Goal: Browse casually

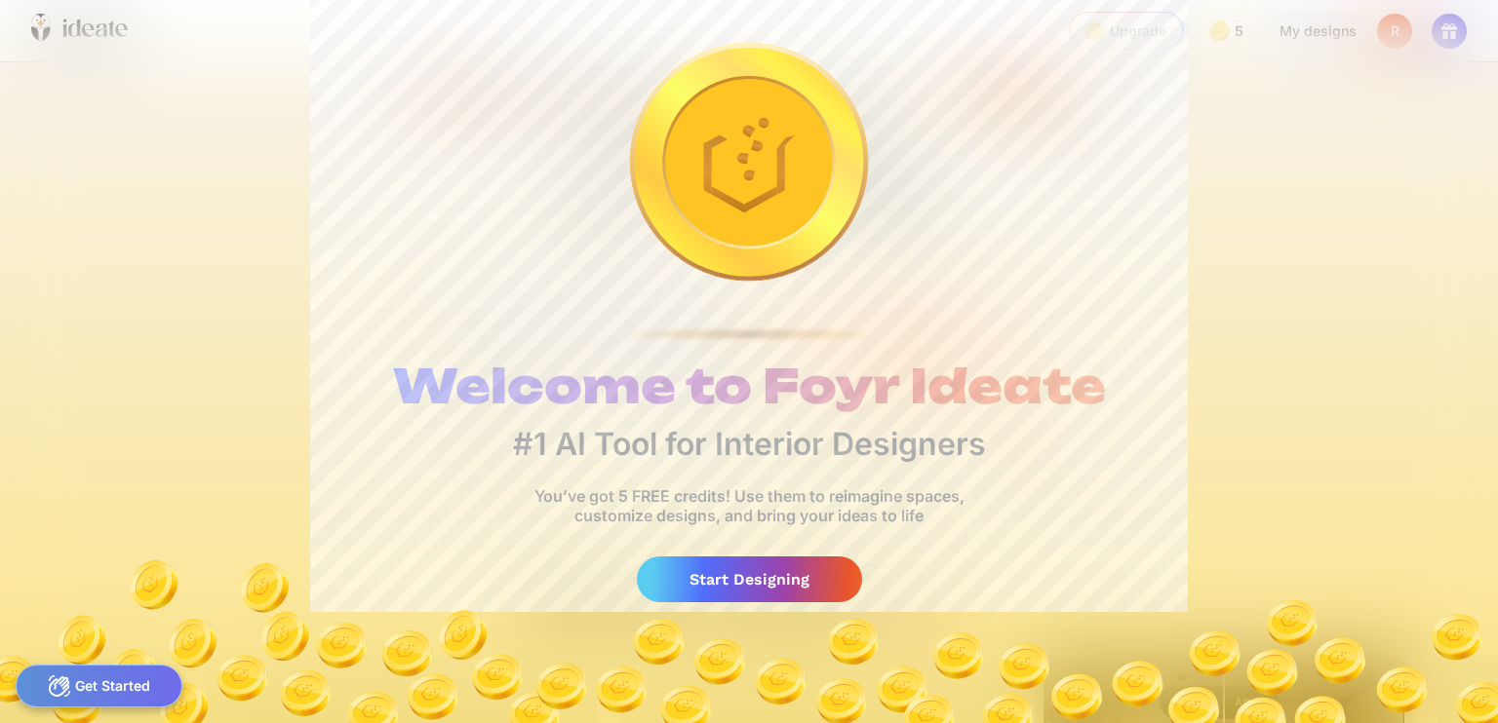
click at [741, 572] on div "Start Designing" at bounding box center [749, 580] width 225 height 46
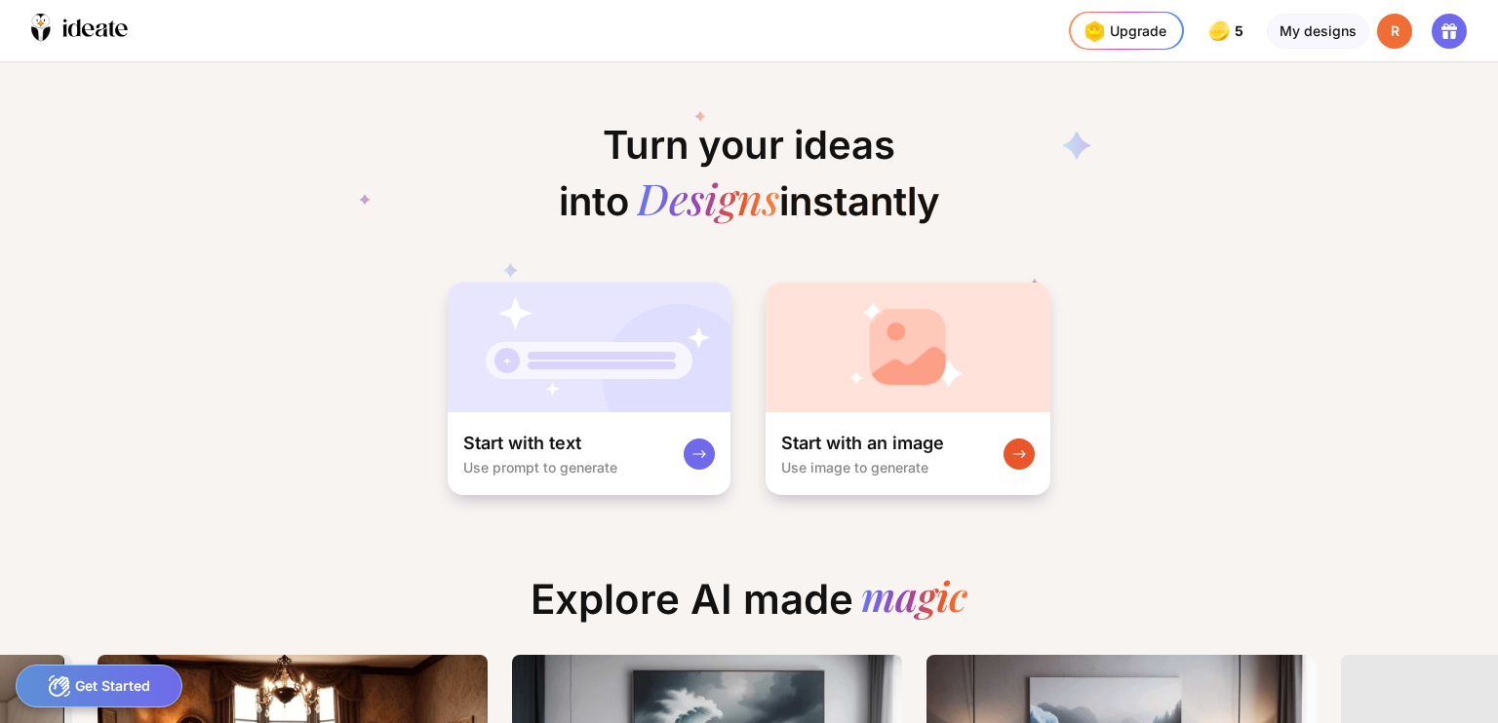
scroll to position [0, 1711]
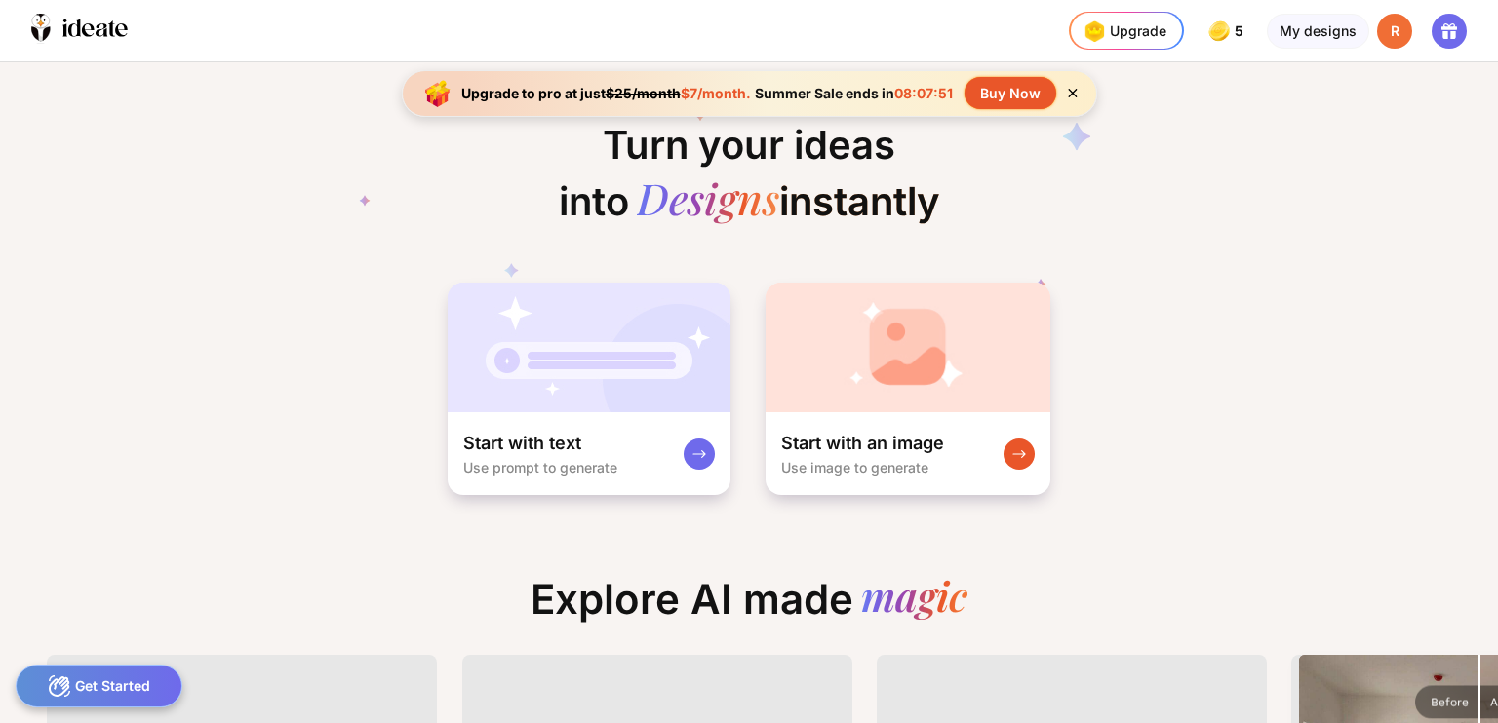
scroll to position [0, 109]
